Goal: Answer question/provide support: Answer question/provide support

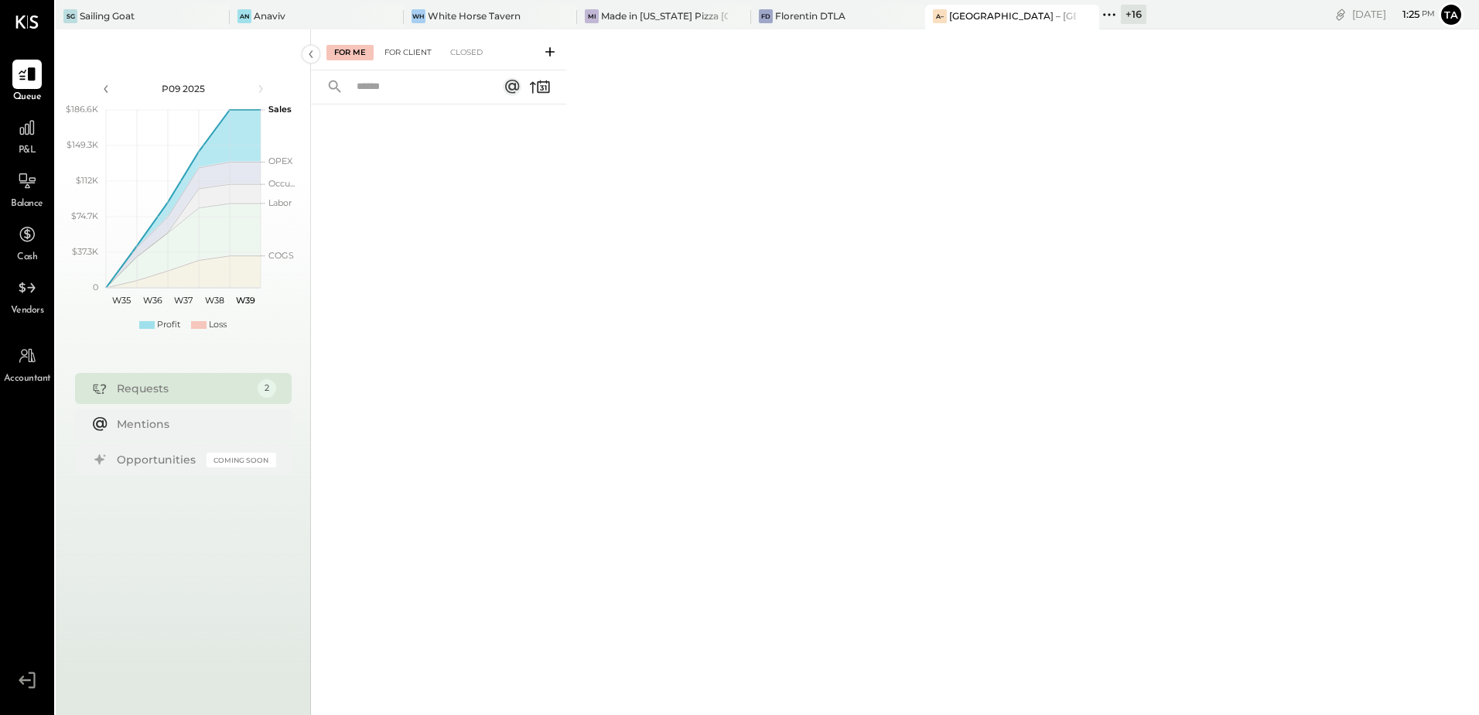
click at [407, 45] on div "For Client" at bounding box center [408, 52] width 63 height 15
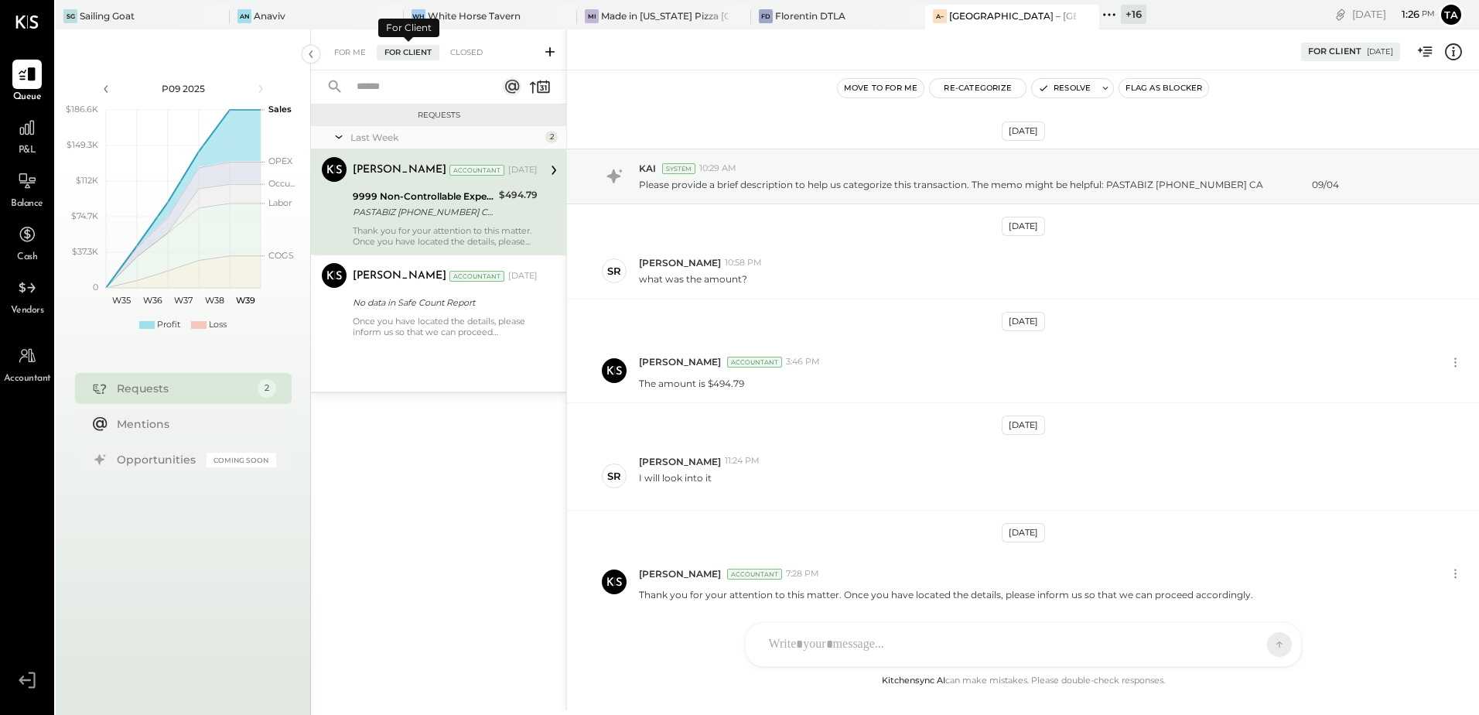
scroll to position [58, 0]
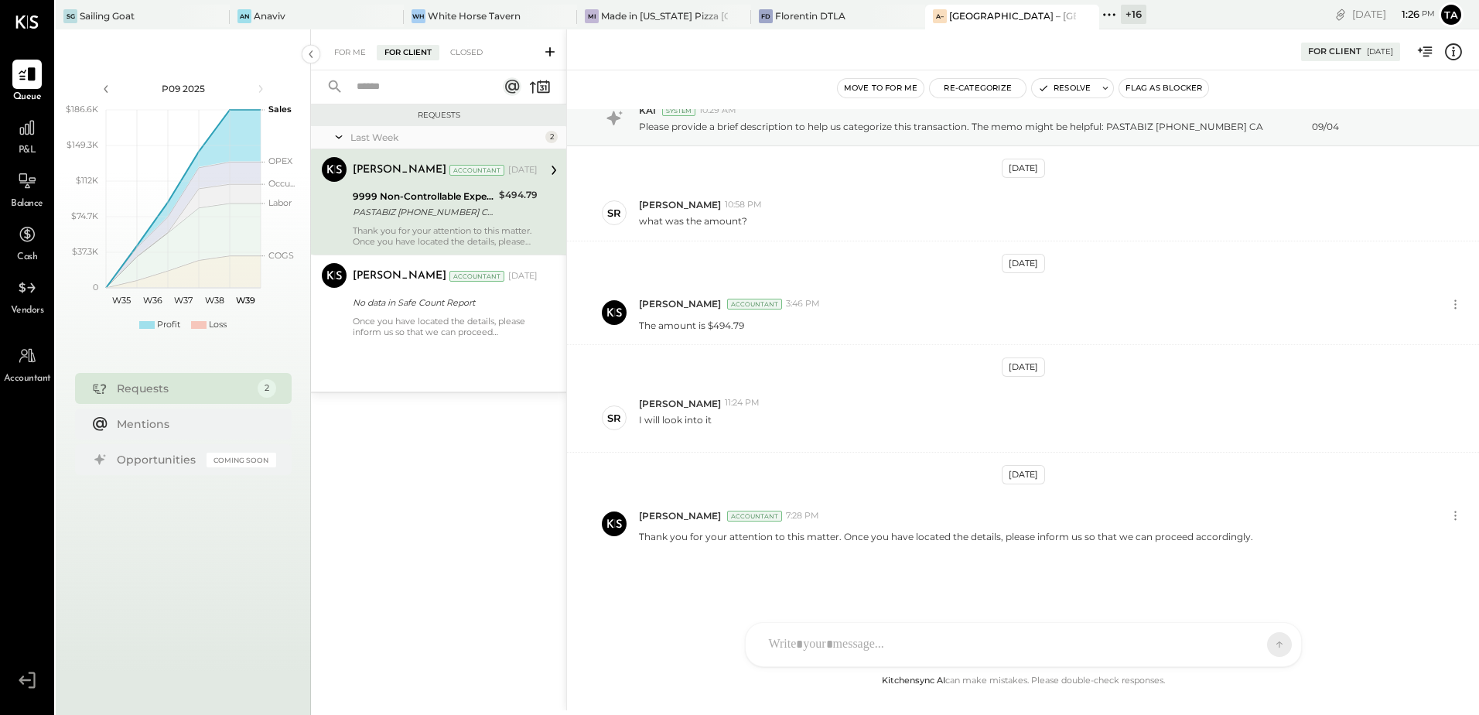
click at [388, 210] on div "PASTABIZ [PHONE_NUMBER] CA 09/04" at bounding box center [424, 211] width 142 height 15
click at [416, 329] on div "Once you have located the details, please inform us so that we can proceed acco…" at bounding box center [445, 327] width 185 height 22
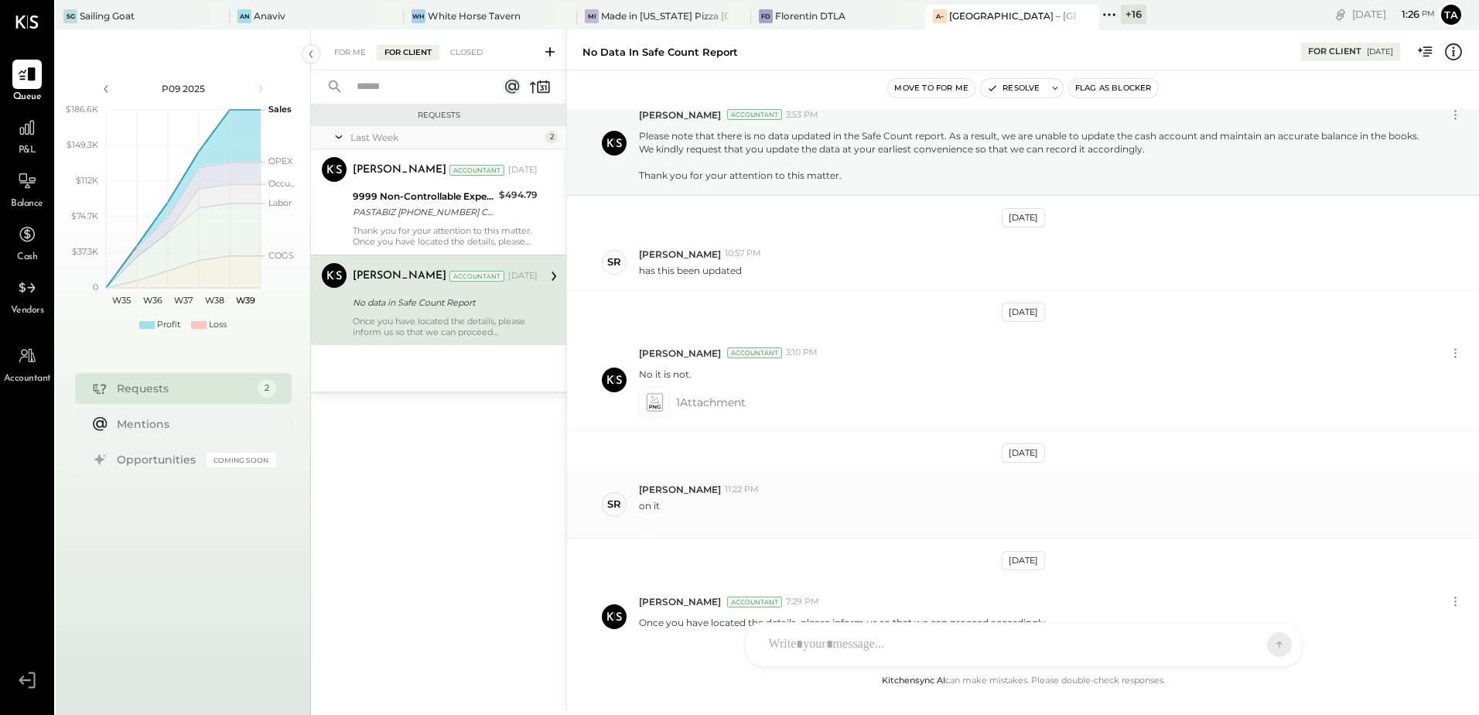
scroll to position [158, 0]
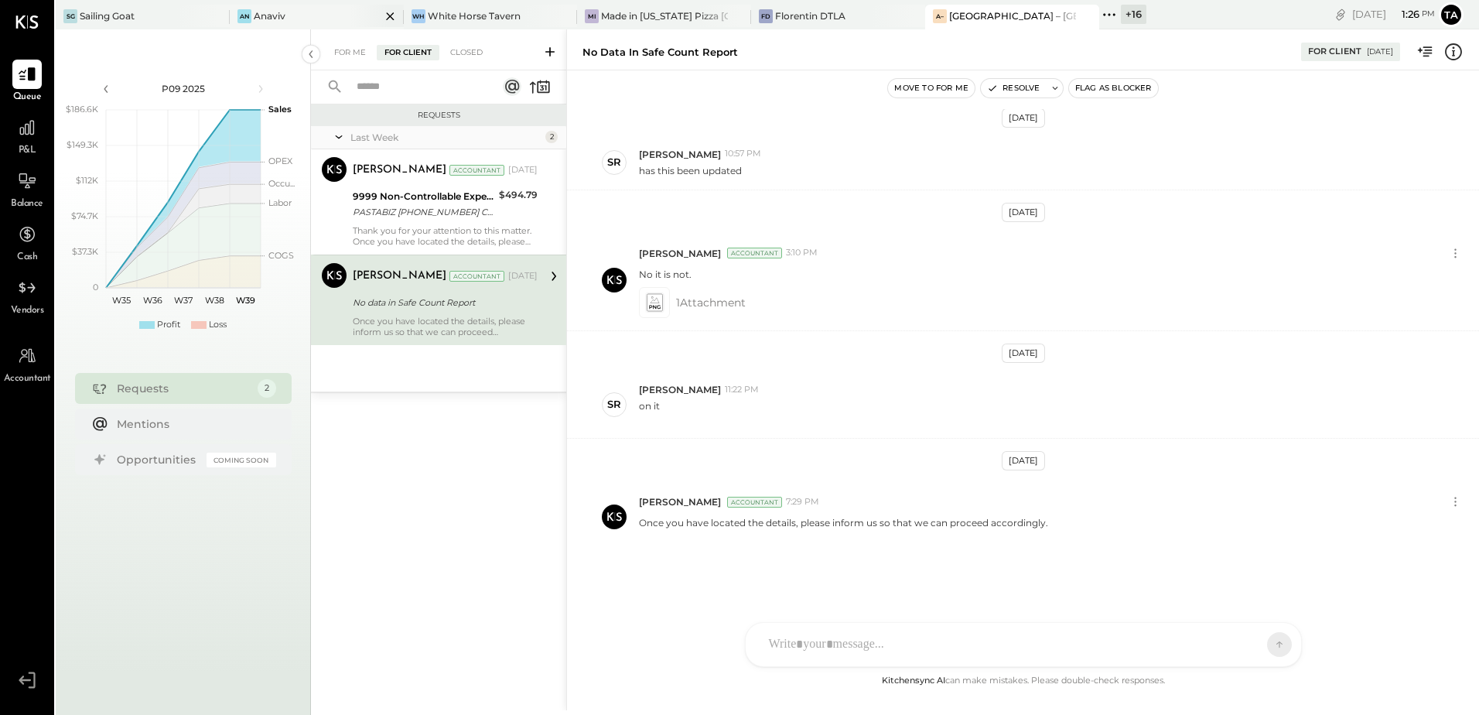
click at [285, 15] on div "An Anaviv" at bounding box center [305, 16] width 151 height 14
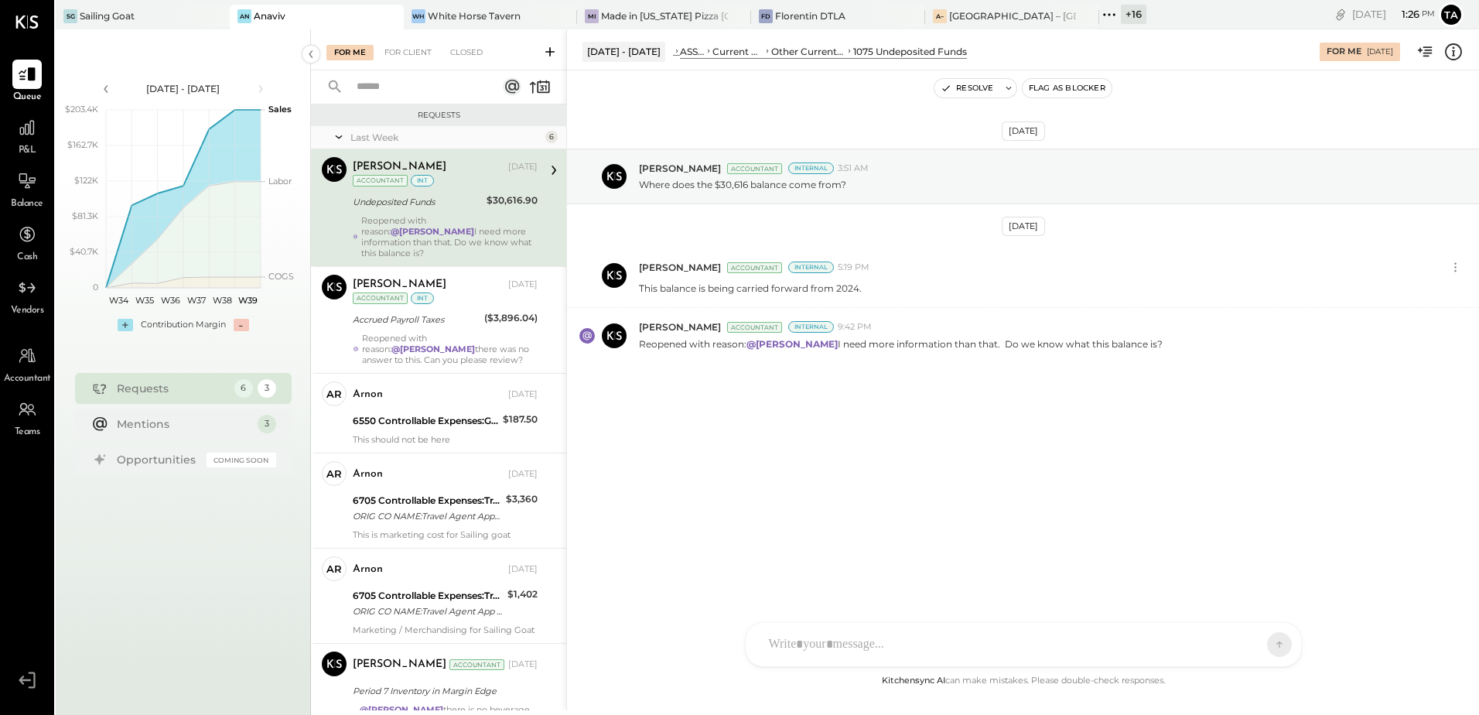
click at [394, 212] on div "[PERSON_NAME] [DATE] Accountant int Undeposited Funds $30,616.90 Reopened with …" at bounding box center [445, 207] width 185 height 101
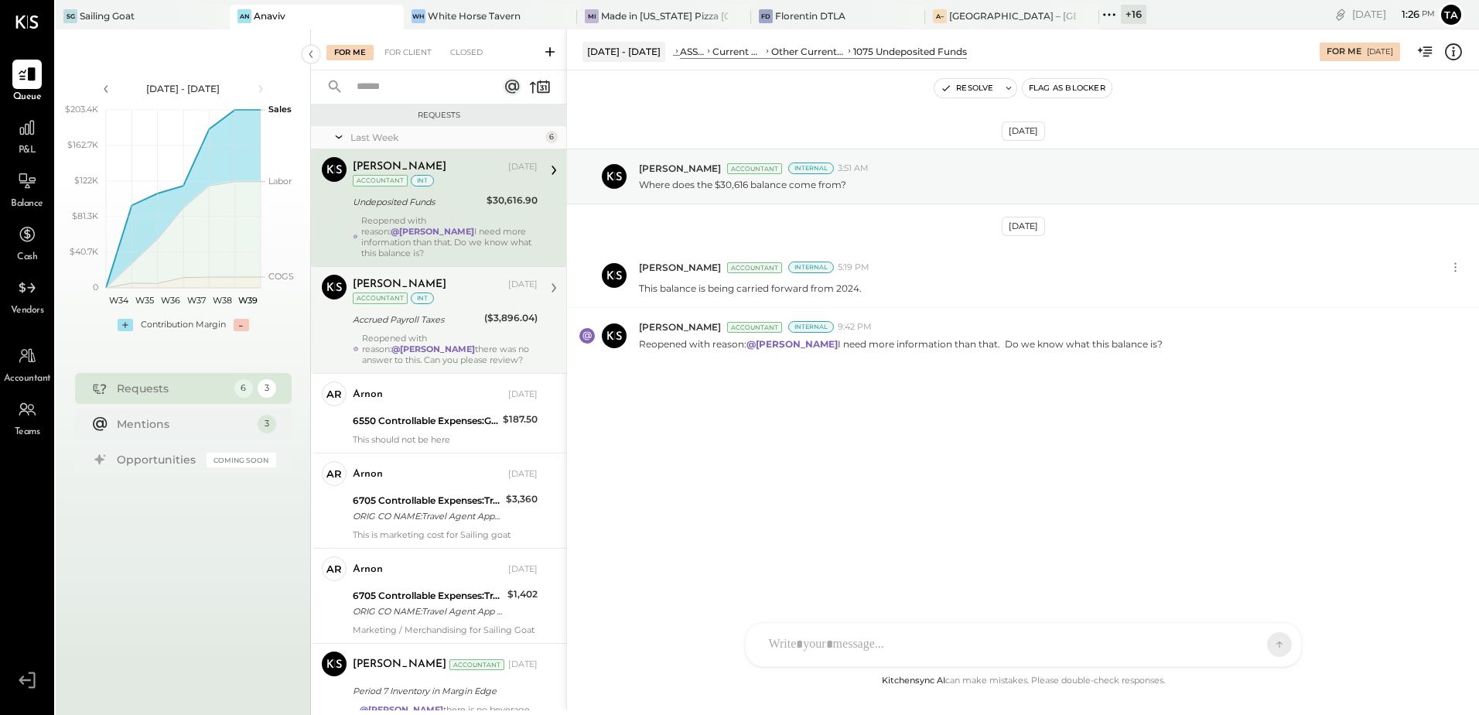
click at [395, 333] on div "Reopened with reason: @[PERSON_NAME] there was no answer to this. Can you pleas…" at bounding box center [450, 349] width 176 height 32
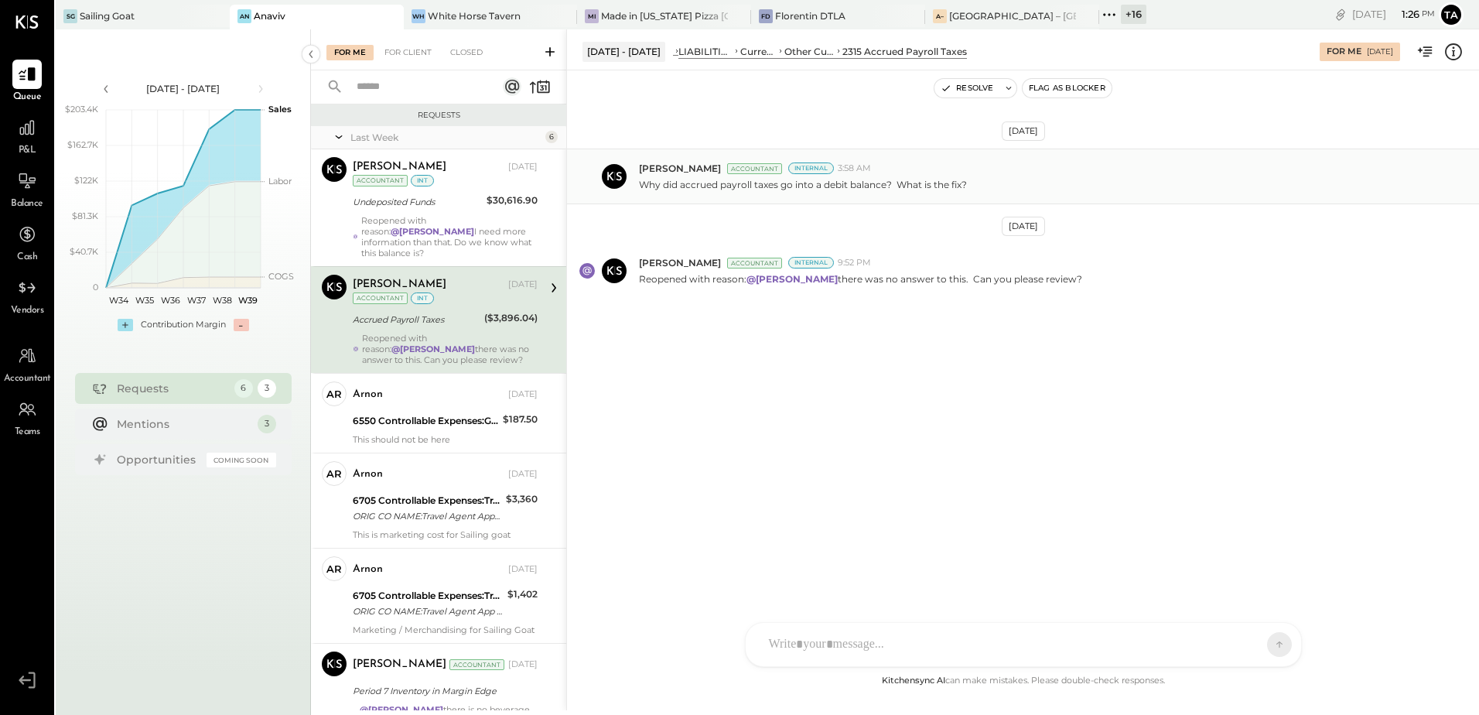
click at [800, 191] on p "Why did accrued payroll taxes go into a debit balance? What is the fix?" at bounding box center [803, 184] width 328 height 13
drag, startPoint x: 897, startPoint y: 183, endPoint x: 961, endPoint y: 183, distance: 64.2
click at [961, 183] on p "Why did accrued payroll taxes go into a debit balance? What is the fix?" at bounding box center [803, 184] width 328 height 13
click at [905, 389] on div "[DATE] [PERSON_NAME] Accountant Internal 3:58 AM Why did accrued payroll taxes …" at bounding box center [1023, 261] width 912 height 305
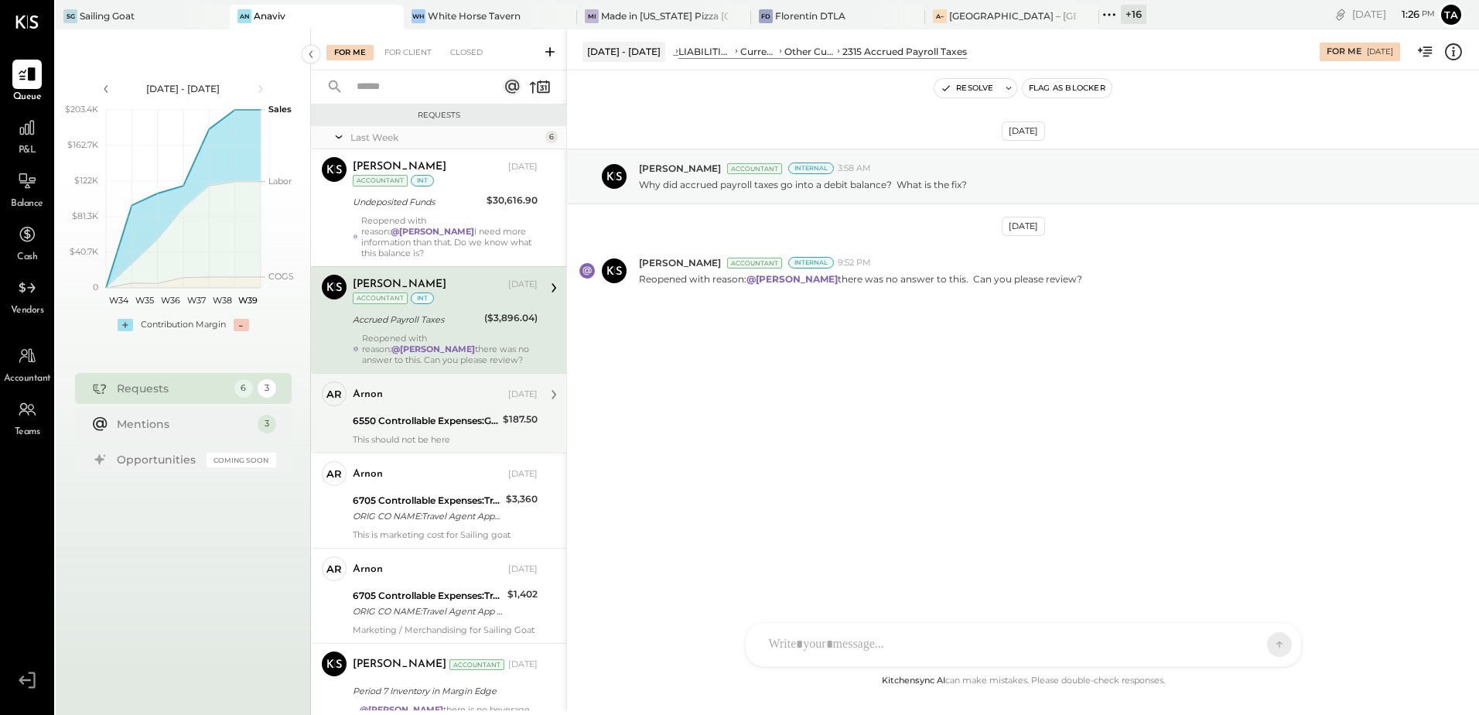
click at [407, 413] on div "6550 Controllable Expenses:General & Administrative Expenses:Dues and Subscript…" at bounding box center [425, 420] width 145 height 15
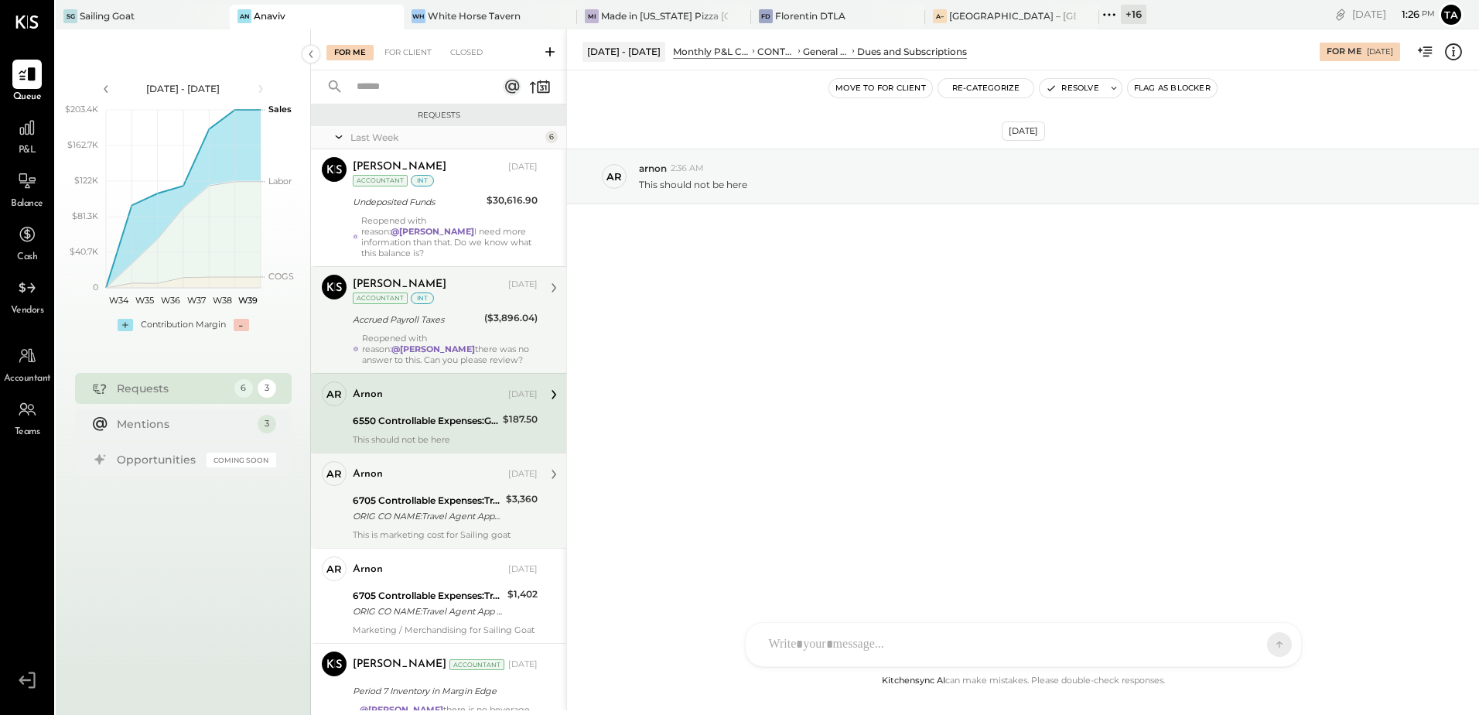
click at [415, 477] on div "arnon [DATE] 6705 Controllable Expenses:Travel, Meals, & Entertainment:Travel, …" at bounding box center [445, 500] width 185 height 79
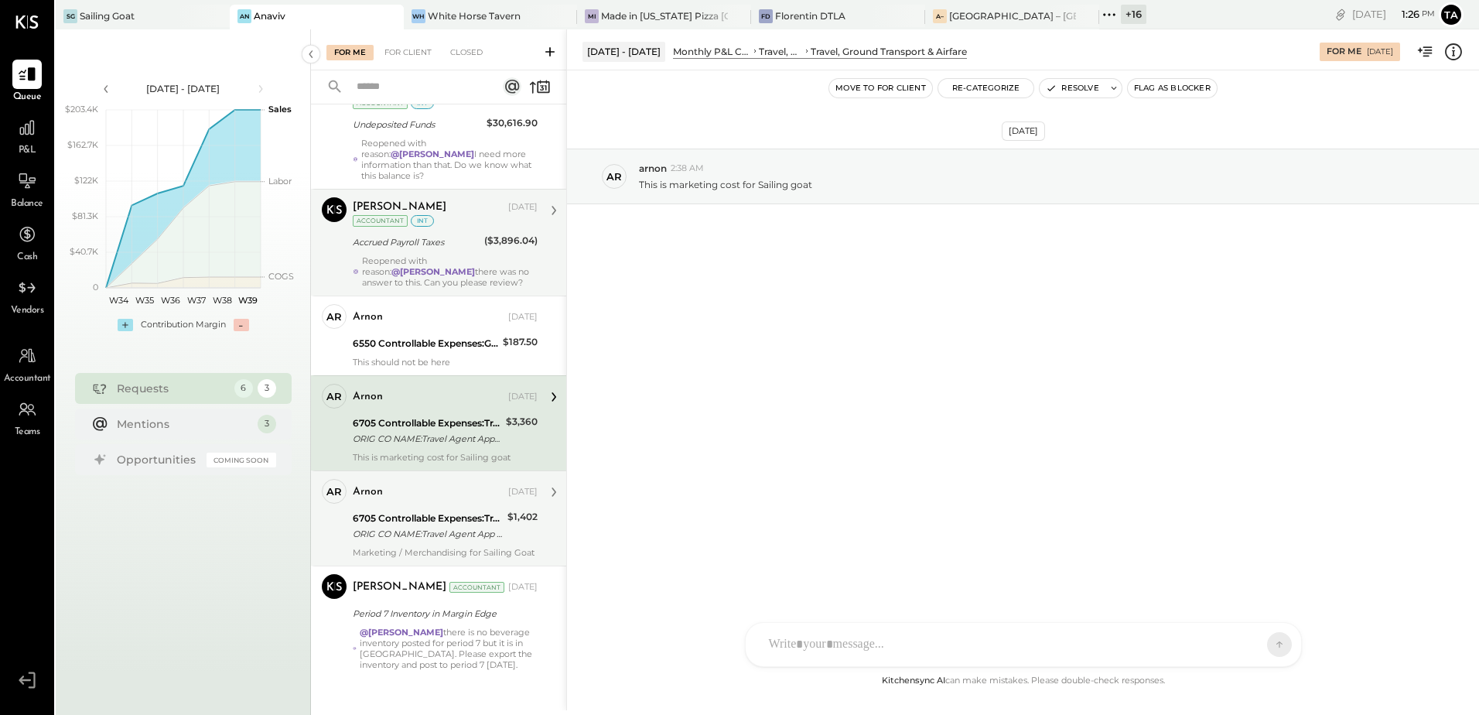
scroll to position [89, 0]
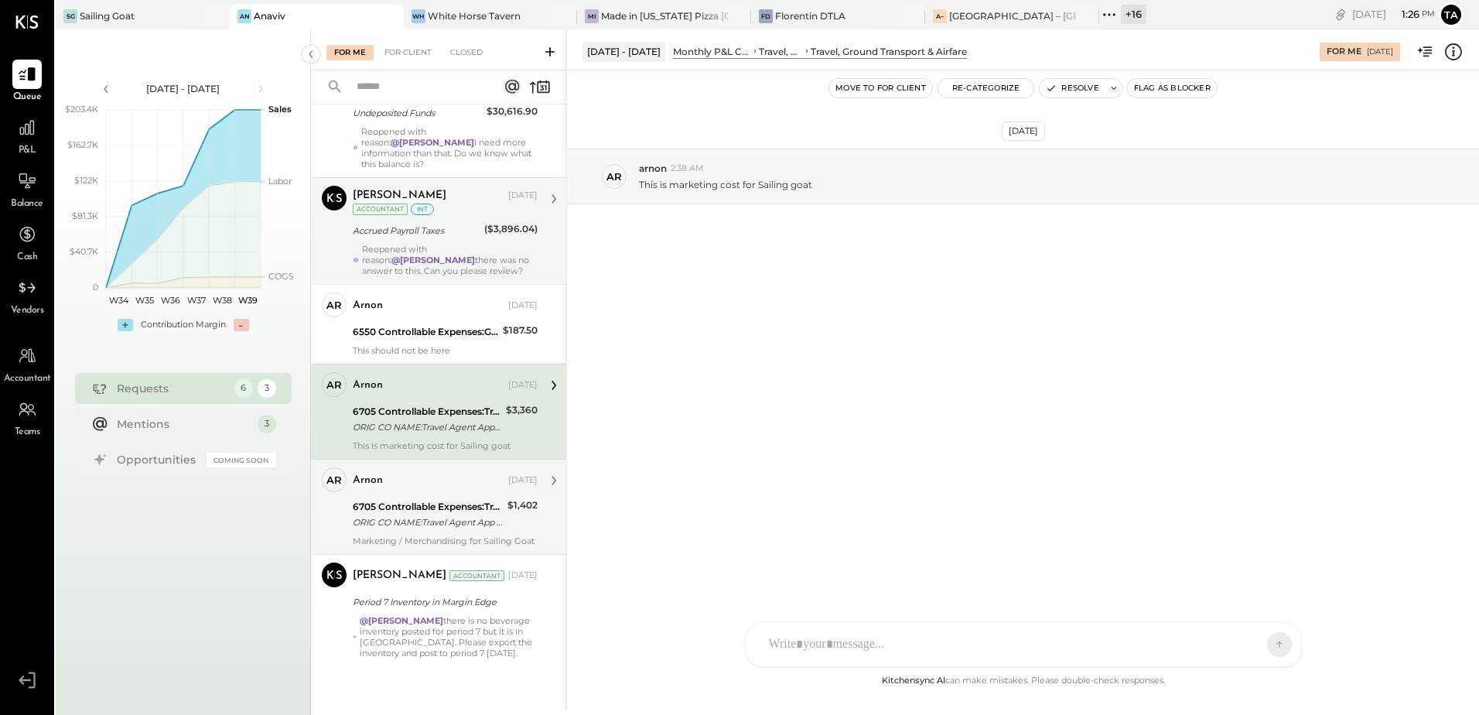
click at [420, 516] on div "ORIG CO NAME:Travel Agent App ORIG ID:XXXXXX0902 DESC DATE:250528 CO ENTRY DESC…" at bounding box center [428, 521] width 150 height 15
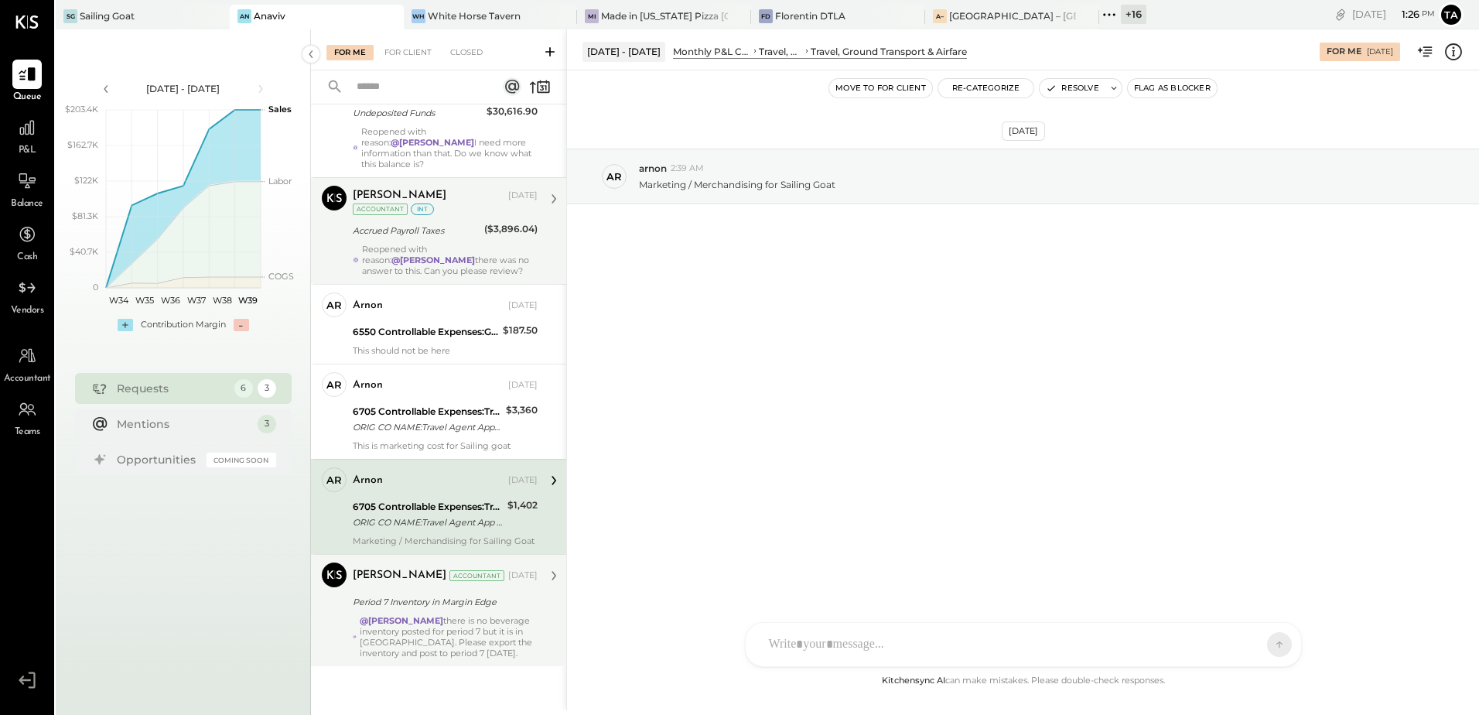
click at [461, 628] on div "@[PERSON_NAME] there is no beverage inventory posted for period 7 but it is in …" at bounding box center [449, 636] width 178 height 43
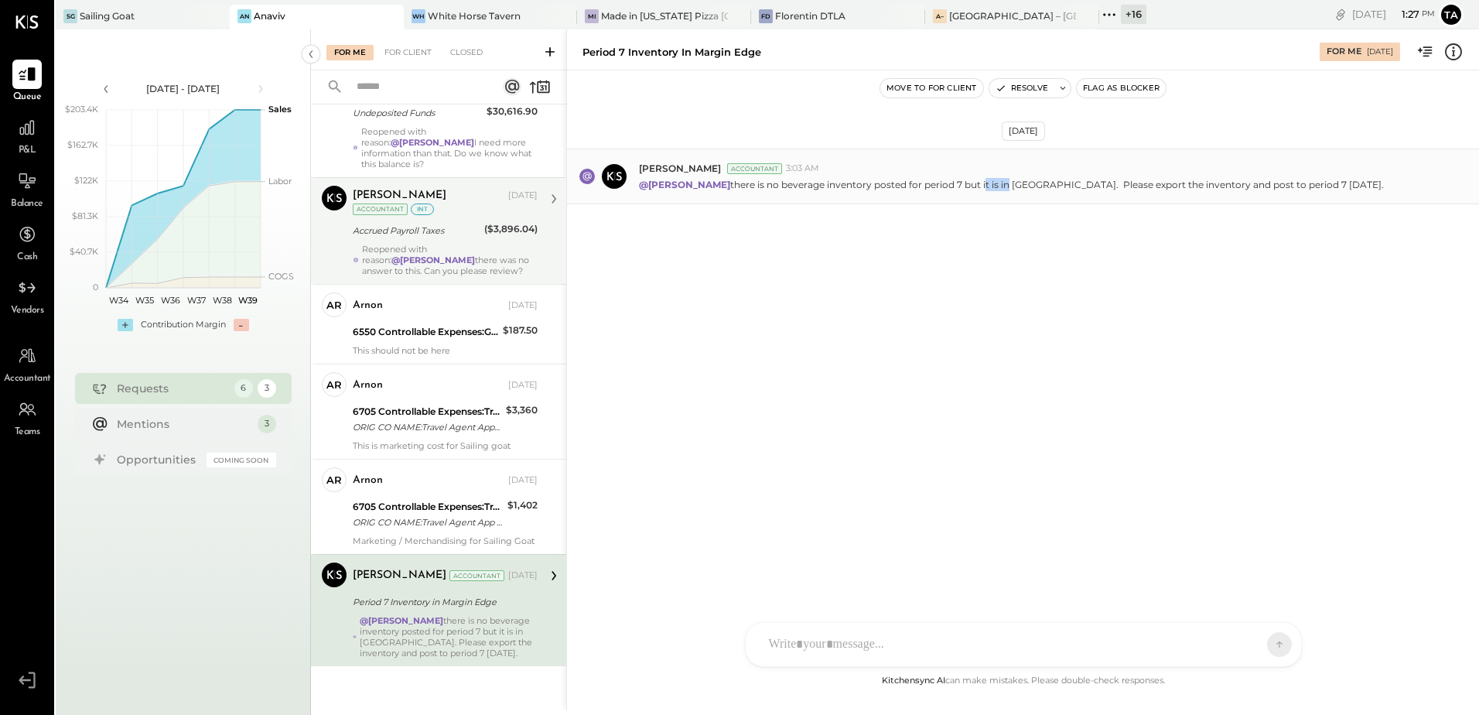
drag, startPoint x: 966, startPoint y: 183, endPoint x: 1008, endPoint y: 188, distance: 42.9
click at [1008, 188] on p "@[PERSON_NAME] there is no beverage inventory posted for period 7 but it is in …" at bounding box center [1011, 184] width 745 height 13
drag, startPoint x: 1008, startPoint y: 188, endPoint x: 1128, endPoint y: 203, distance: 120.0
click at [1128, 203] on div "[PERSON_NAME] Accountant 3:03 AM @[PERSON_NAME] there is no beverage inventory …" at bounding box center [1023, 176] width 912 height 56
drag, startPoint x: 1139, startPoint y: 190, endPoint x: 1181, endPoint y: 190, distance: 41.8
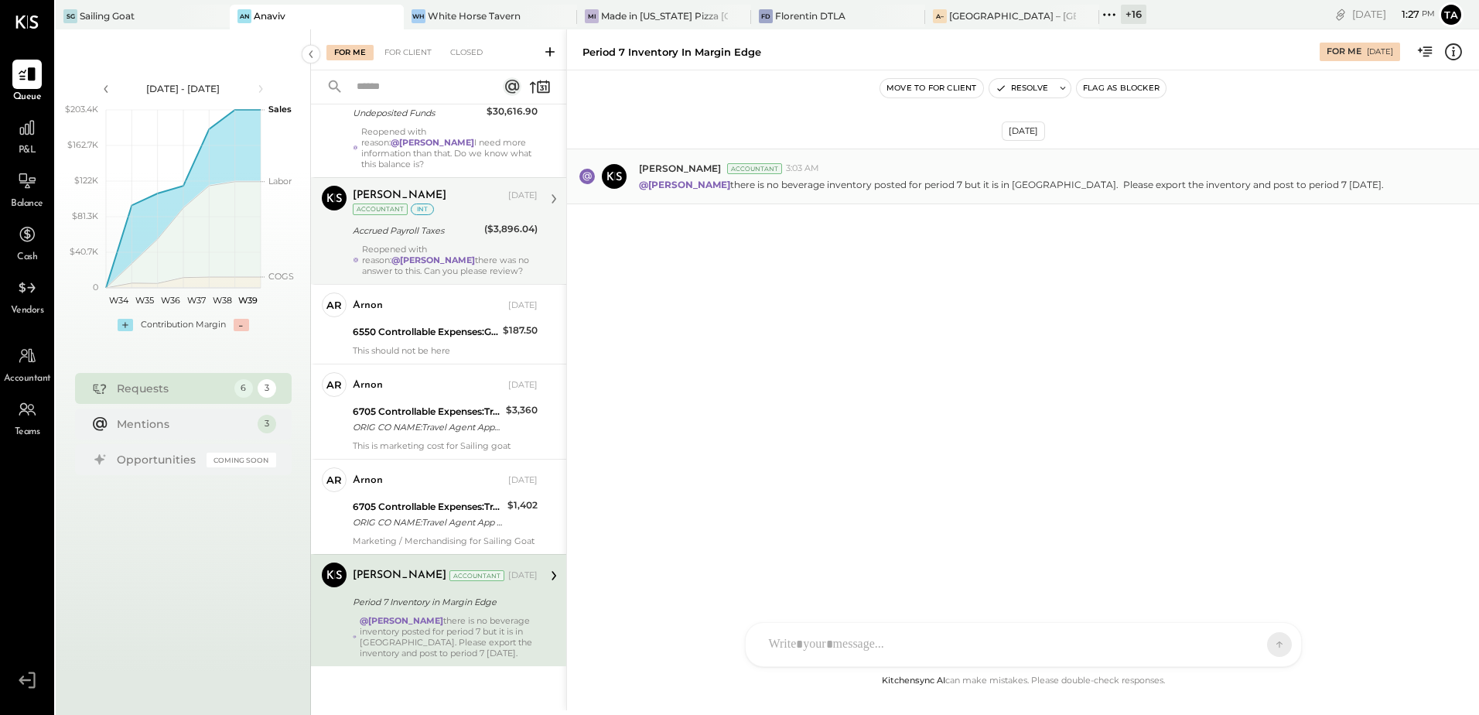
click at [1181, 190] on p "@[PERSON_NAME] there is no beverage inventory posted for period 7 but it is in …" at bounding box center [1011, 184] width 745 height 13
drag, startPoint x: 1181, startPoint y: 190, endPoint x: 1299, endPoint y: 188, distance: 118.4
click at [1241, 189] on p "@[PERSON_NAME] there is no beverage inventory posted for period 7 but it is in …" at bounding box center [1011, 184] width 745 height 13
drag, startPoint x: 1264, startPoint y: 186, endPoint x: 1289, endPoint y: 185, distance: 24.8
click at [1289, 185] on p "@[PERSON_NAME] there is no beverage inventory posted for period 7 but it is in …" at bounding box center [1011, 184] width 745 height 13
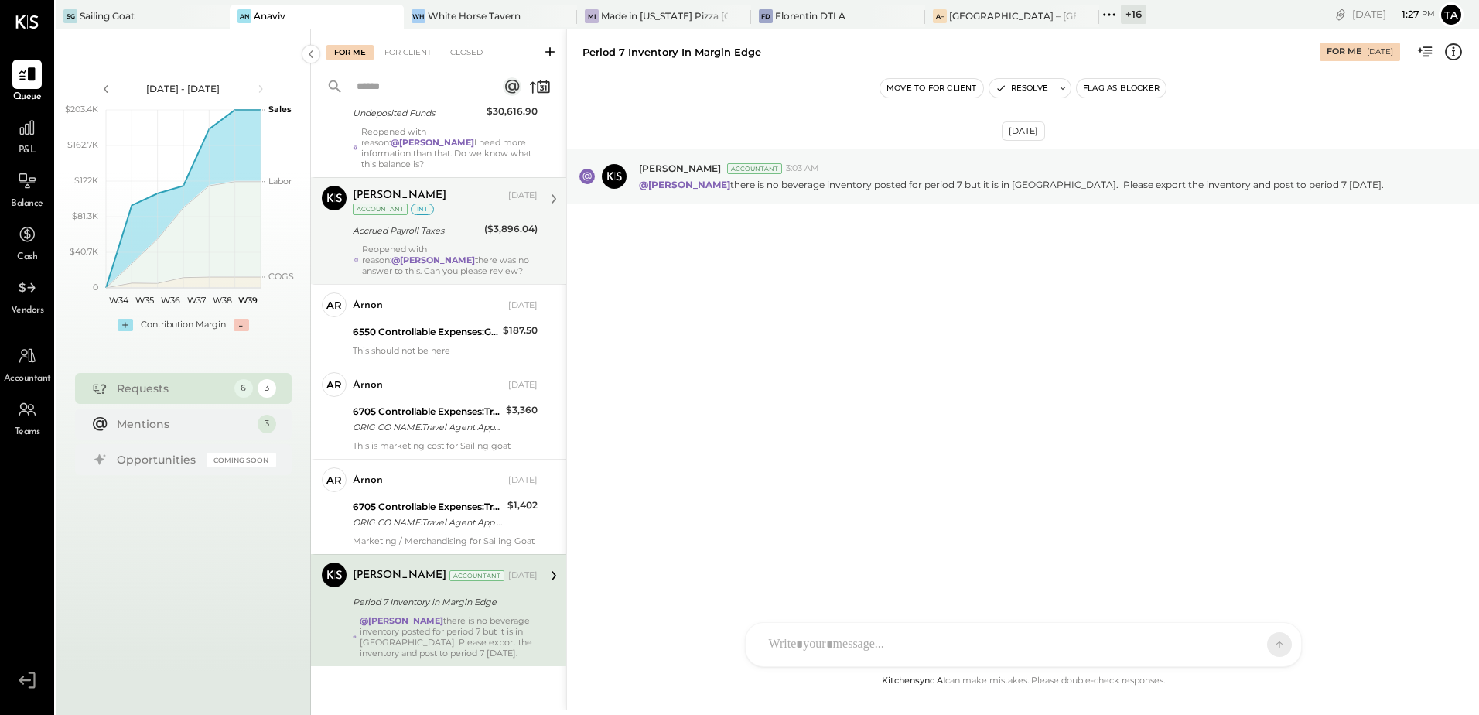
drag, startPoint x: 1289, startPoint y: 185, endPoint x: 1319, endPoint y: 216, distance: 43.2
click at [1327, 203] on div "[PERSON_NAME] Accountant 3:03 AM @[PERSON_NAME] there is no beverage inventory …" at bounding box center [1023, 176] width 912 height 56
